Goal: Information Seeking & Learning: Learn about a topic

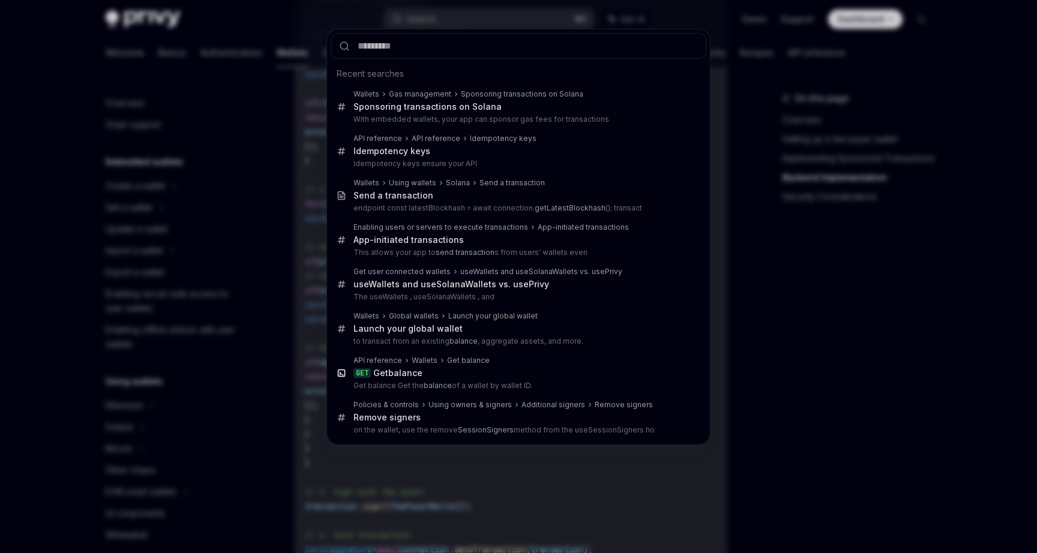
scroll to position [485, 0]
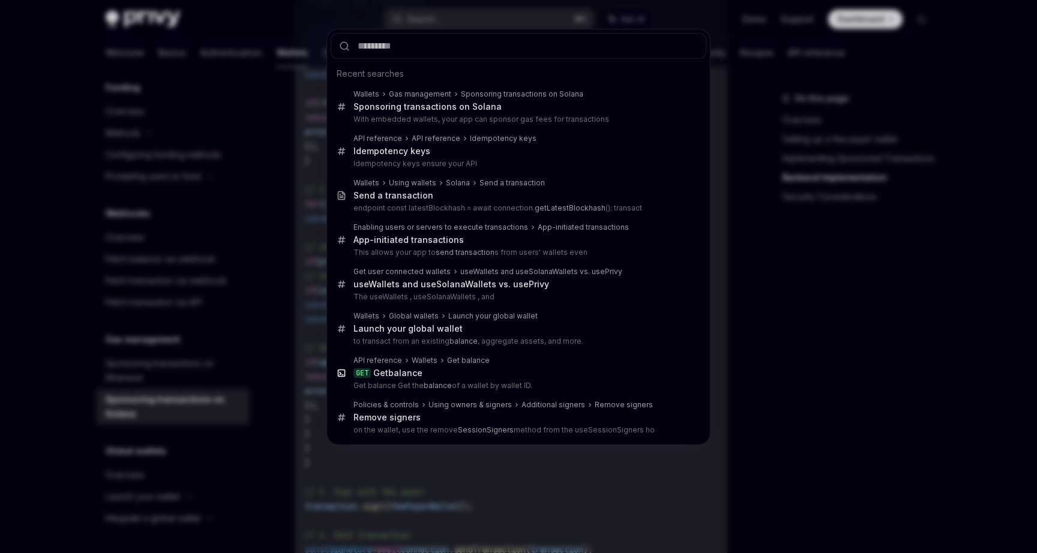
click at [255, 24] on div "Recent searches Wallets Gas management Sponsoring transactions on Solana Sponso…" at bounding box center [518, 276] width 1037 height 553
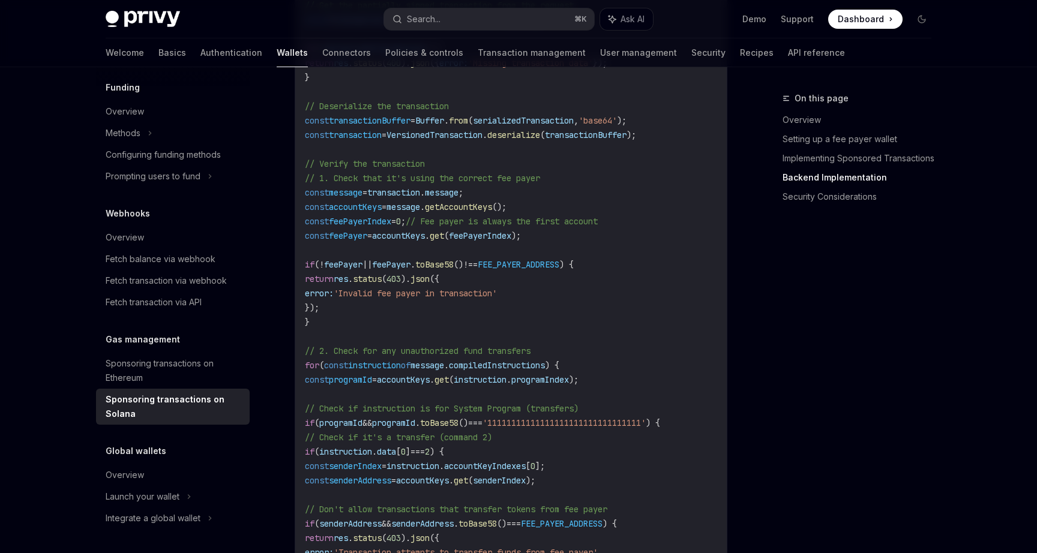
scroll to position [2449, 0]
drag, startPoint x: 558, startPoint y: 215, endPoint x: 325, endPoint y: 202, distance: 232.6
click at [325, 202] on code "// Backend implementation (Node.js with Express) import express from 'express' …" at bounding box center [542, 343] width 475 height 1296
copy code "const message = transaction . message ; const accountKeys = message . getAccoun…"
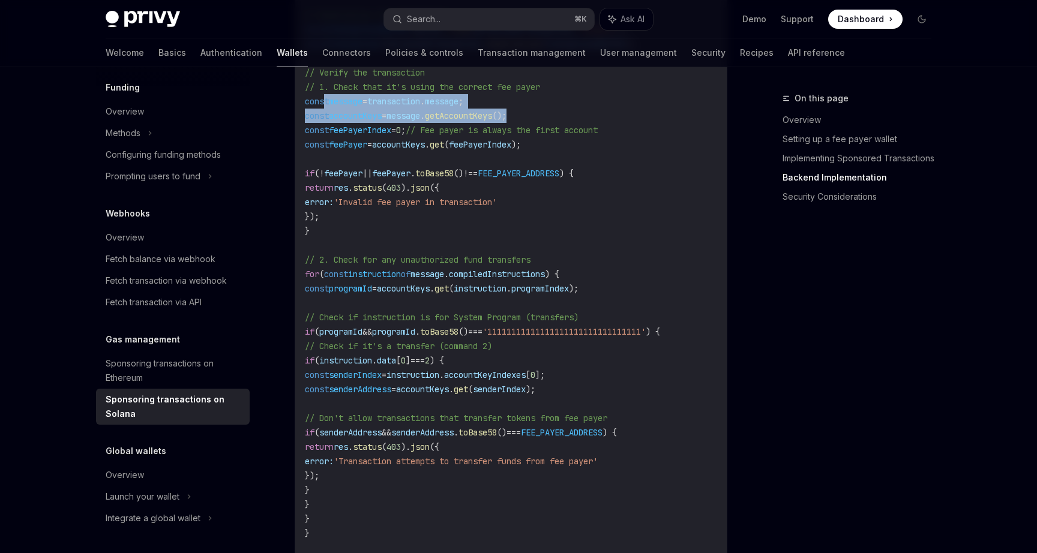
scroll to position [2527, 0]
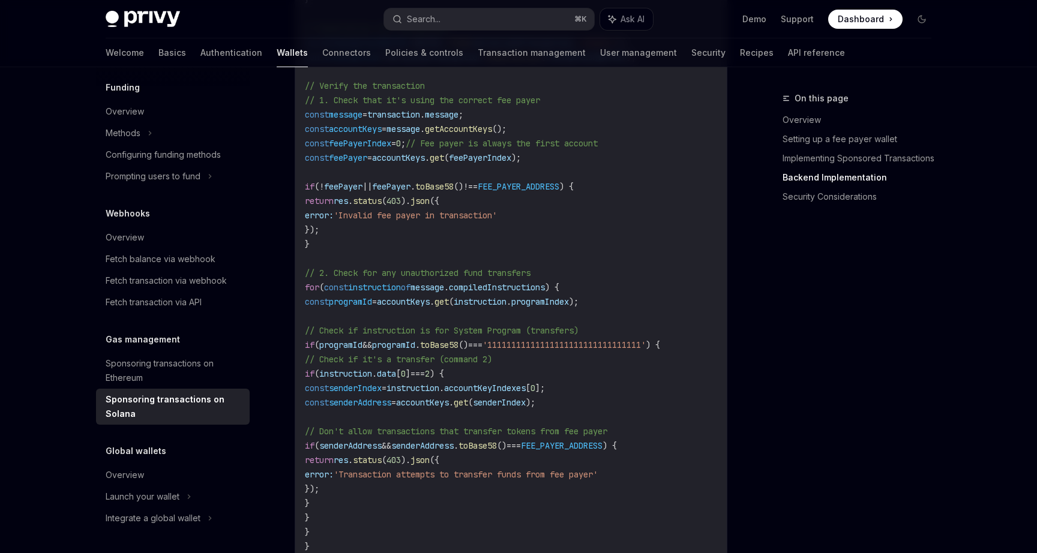
click at [435, 307] on span "." at bounding box center [432, 301] width 5 height 11
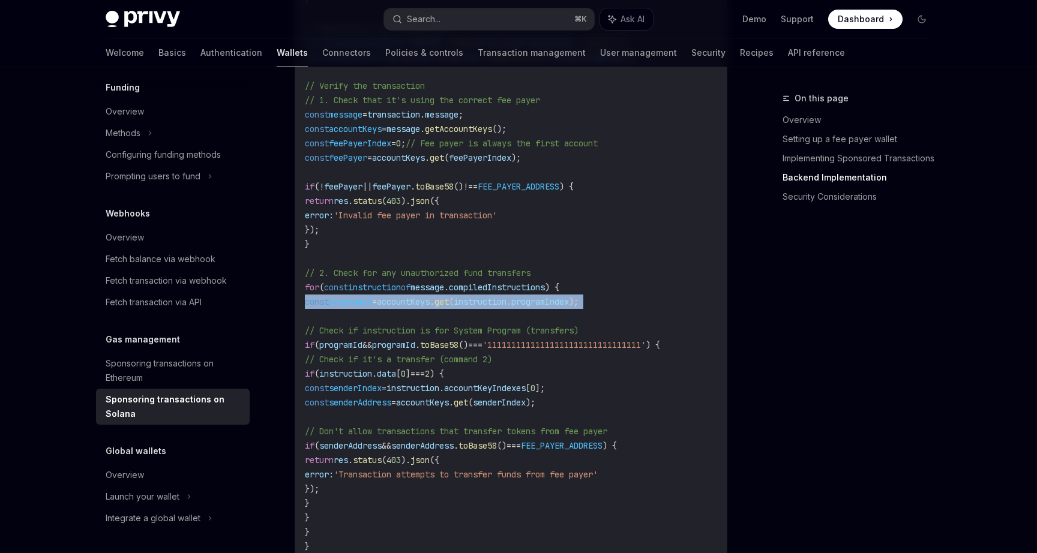
click at [435, 307] on span "." at bounding box center [432, 301] width 5 height 11
copy code "const programId = accountKeys . get ( instruction . programIndex );"
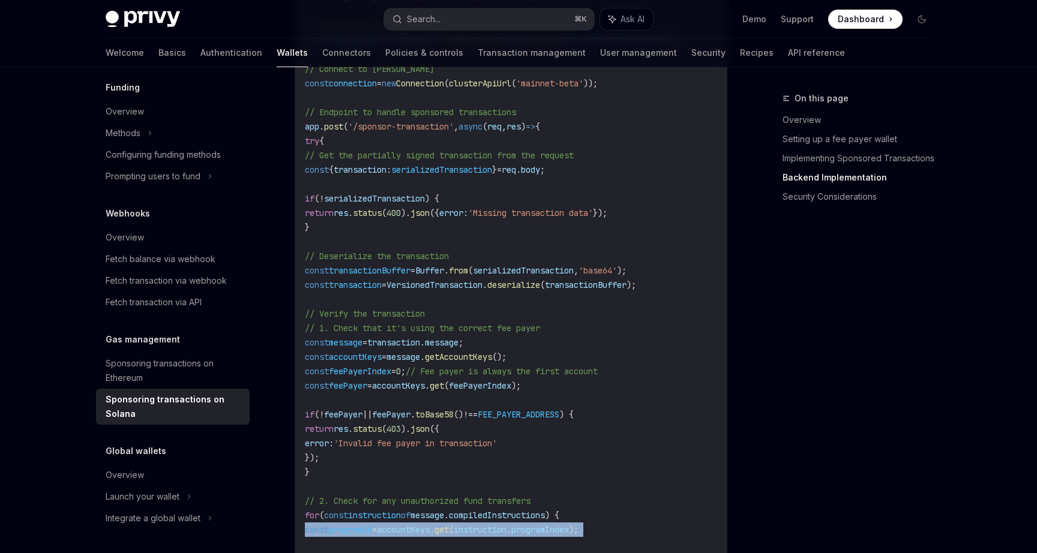
scroll to position [2332, 0]
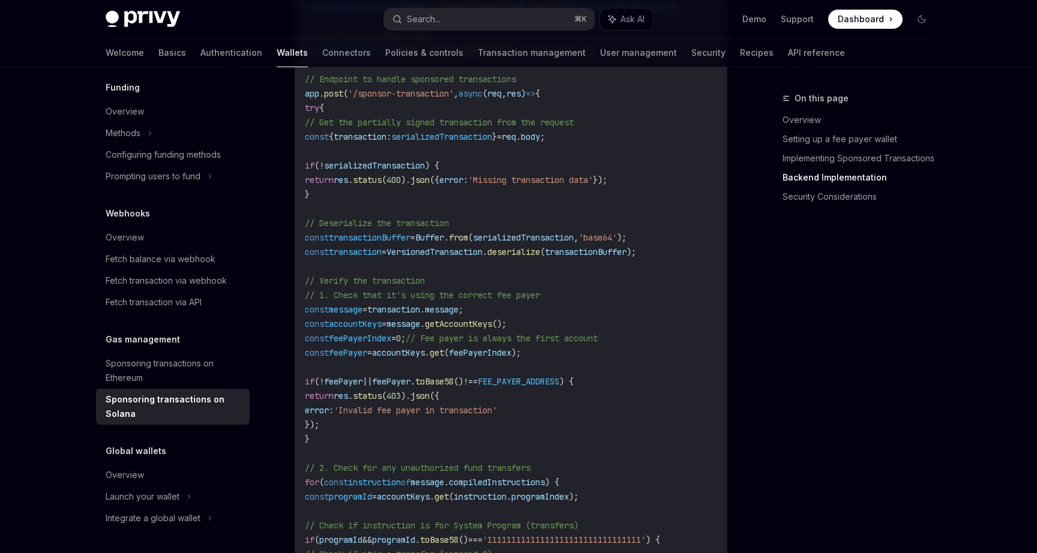
click at [316, 16] on div "Privy Docs home page" at bounding box center [240, 19] width 269 height 17
click at [444, 20] on button "Search... ⌘ K" at bounding box center [489, 19] width 210 height 22
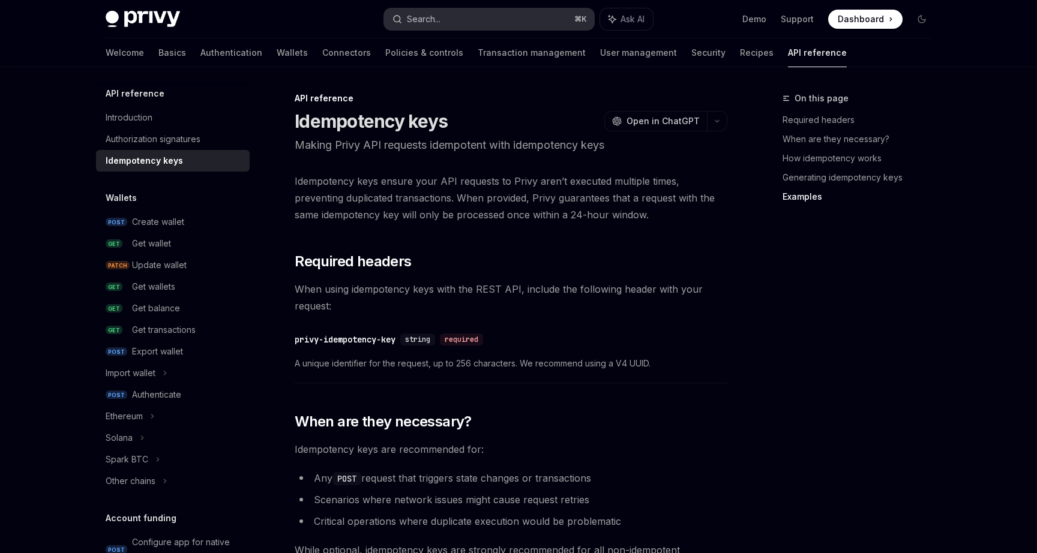
scroll to position [1181, 0]
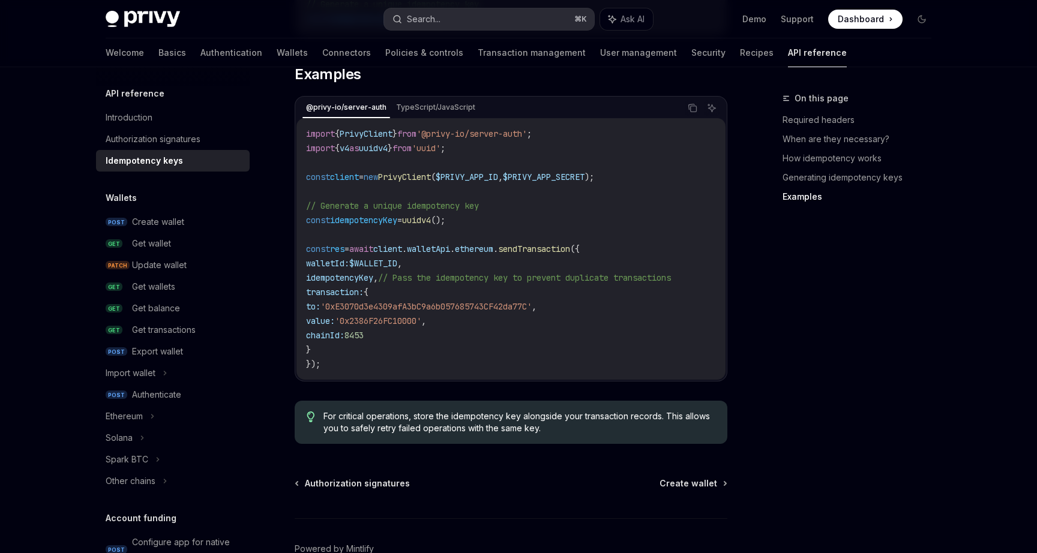
click at [417, 15] on div "Search..." at bounding box center [424, 19] width 34 height 14
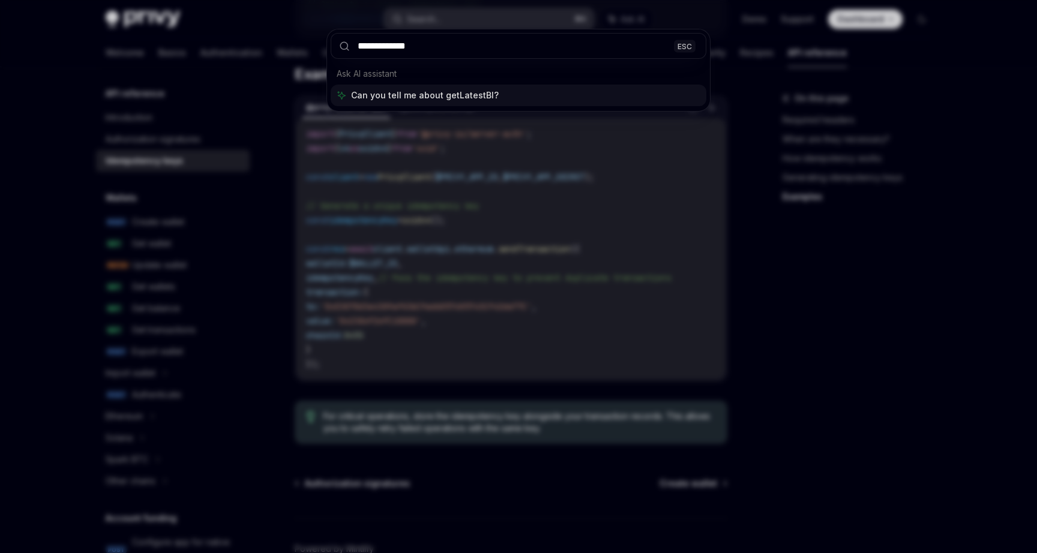
type input "**********"
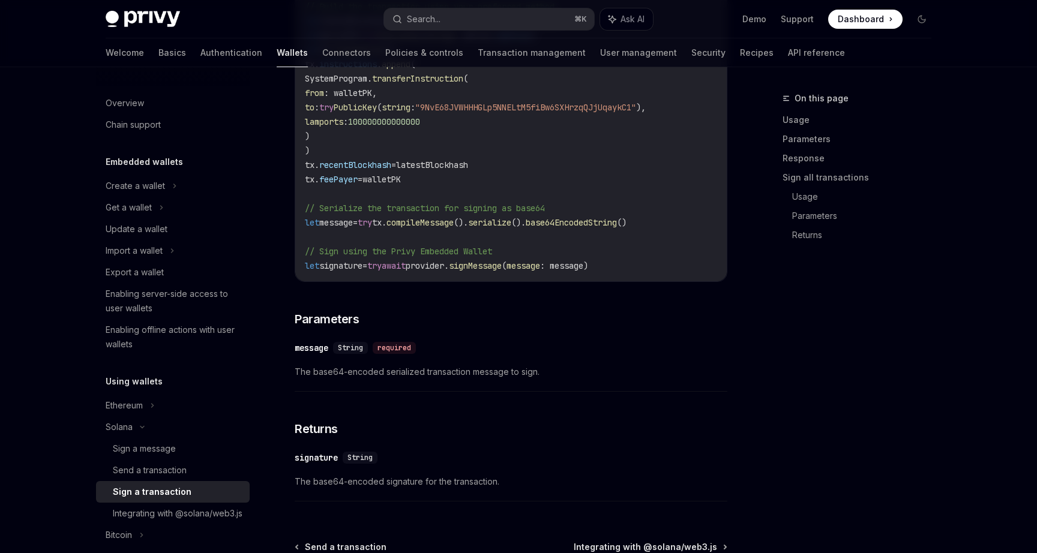
scroll to position [509, 0]
click at [170, 292] on div "Enabling server-side access to user wallets" at bounding box center [174, 301] width 137 height 29
type textarea "*"
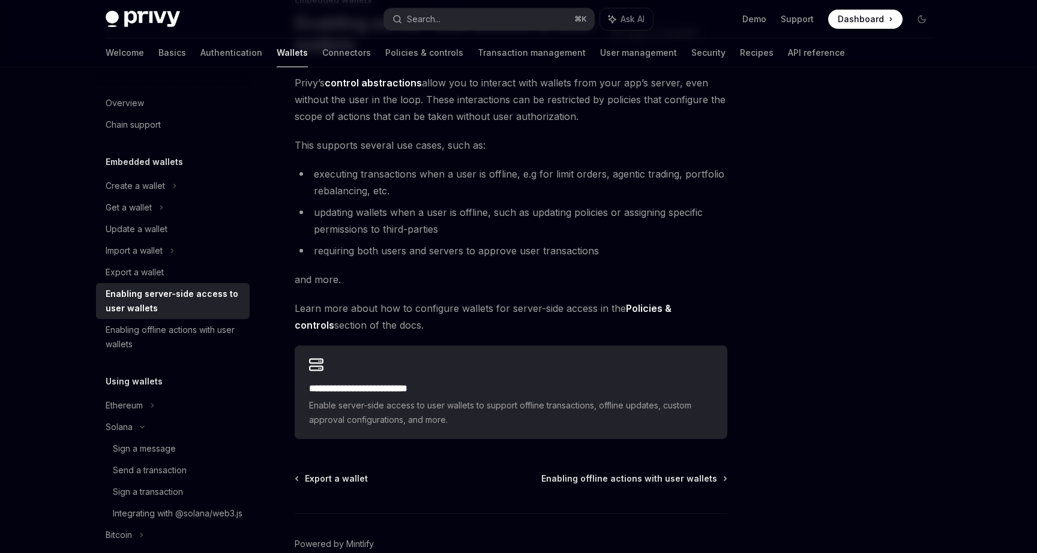
scroll to position [163, 0]
